Goal: Check status

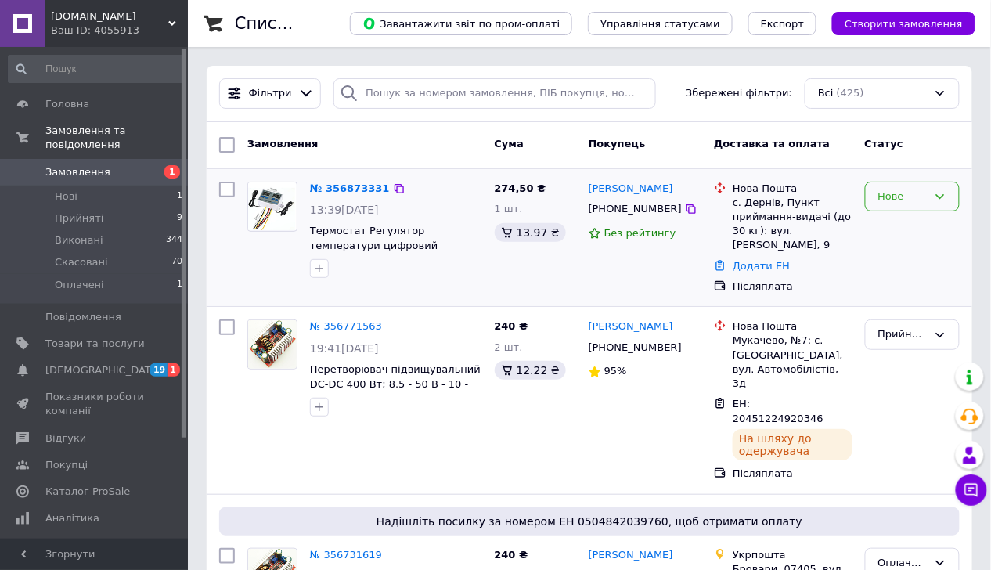
click at [940, 200] on icon at bounding box center [940, 196] width 13 height 13
click at [882, 225] on li "Прийнято" at bounding box center [912, 229] width 93 height 29
click at [346, 189] on link "№ 356873331" at bounding box center [346, 188] width 72 height 12
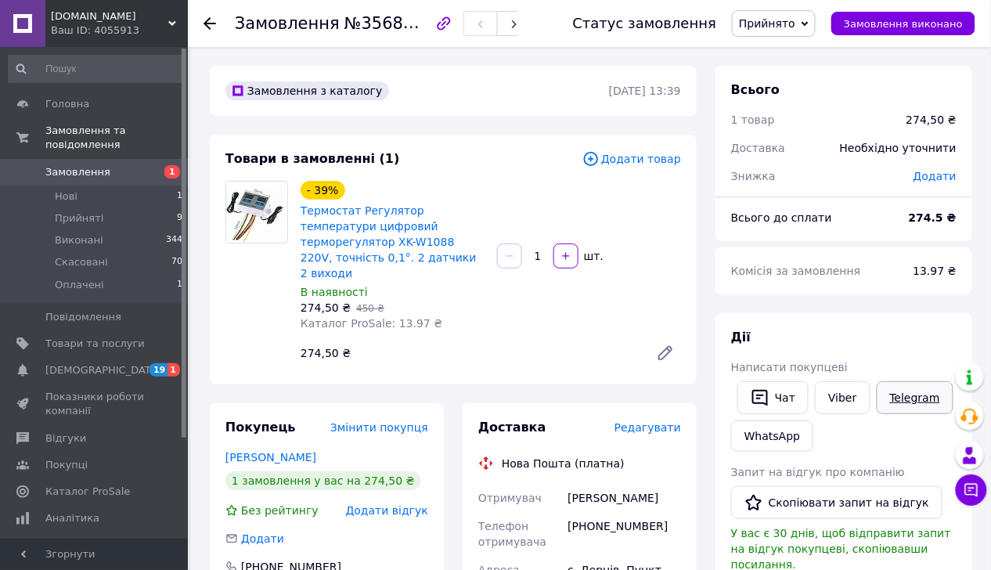
click at [900, 404] on link "Telegram" at bounding box center [915, 397] width 77 height 33
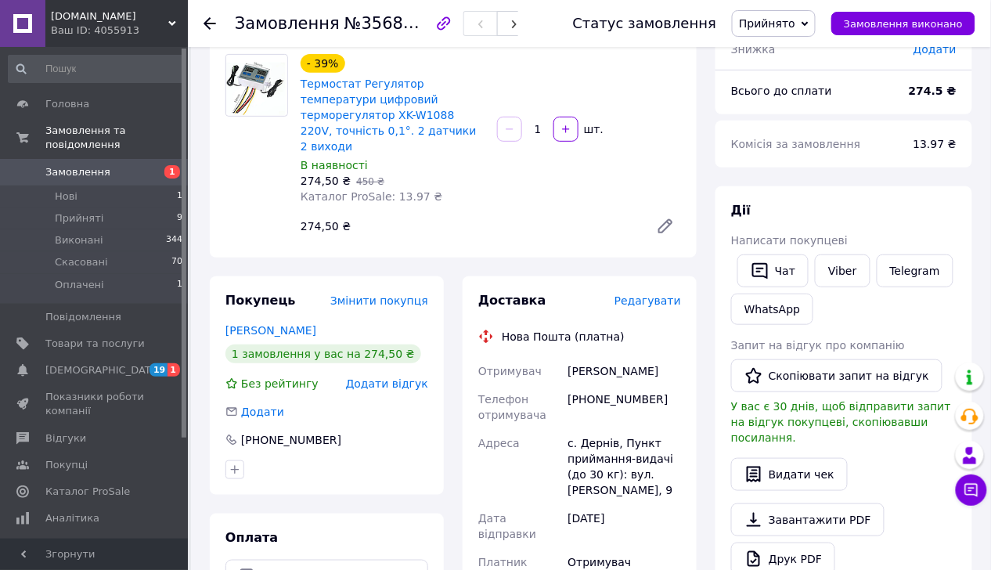
scroll to position [110, 0]
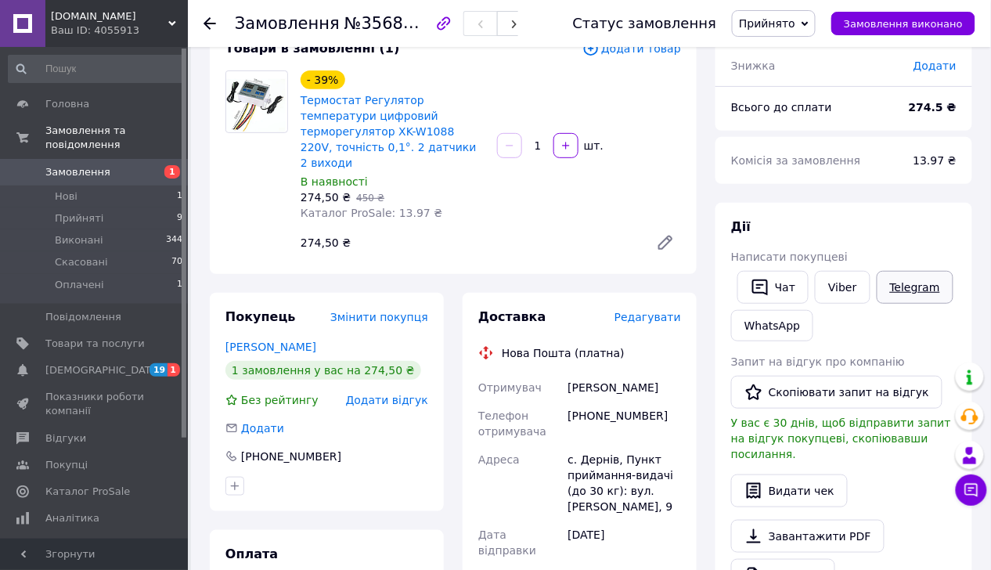
click at [900, 292] on link "Telegram" at bounding box center [915, 287] width 77 height 33
